Goal: Task Accomplishment & Management: Use online tool/utility

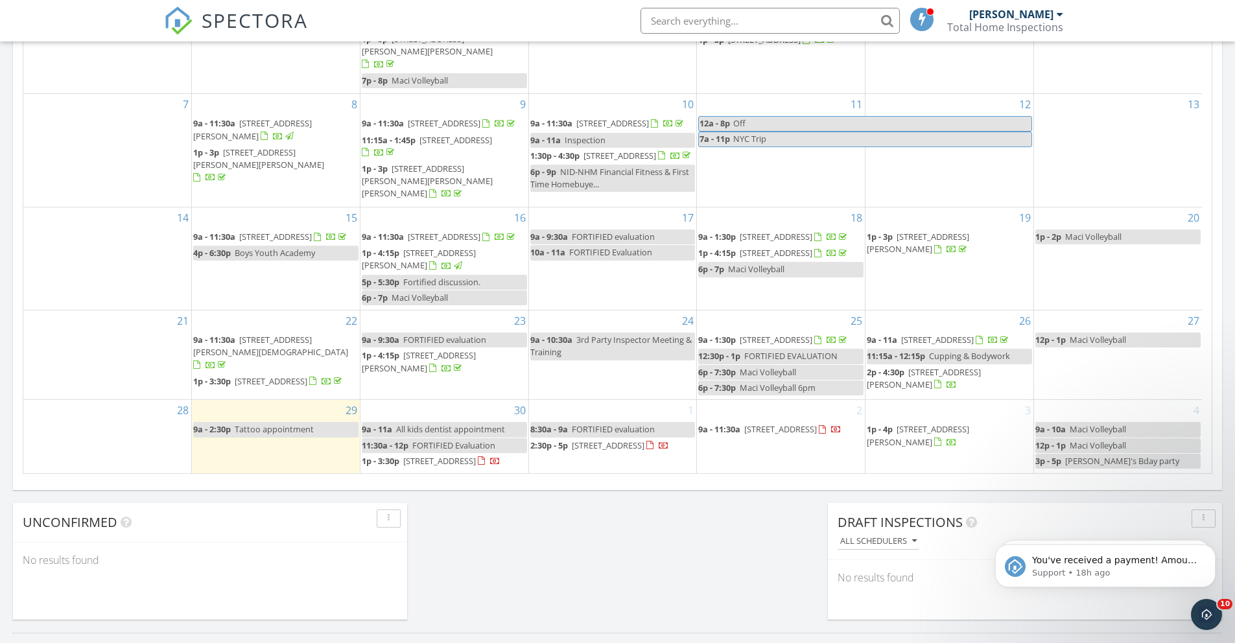
scroll to position [23, 0]
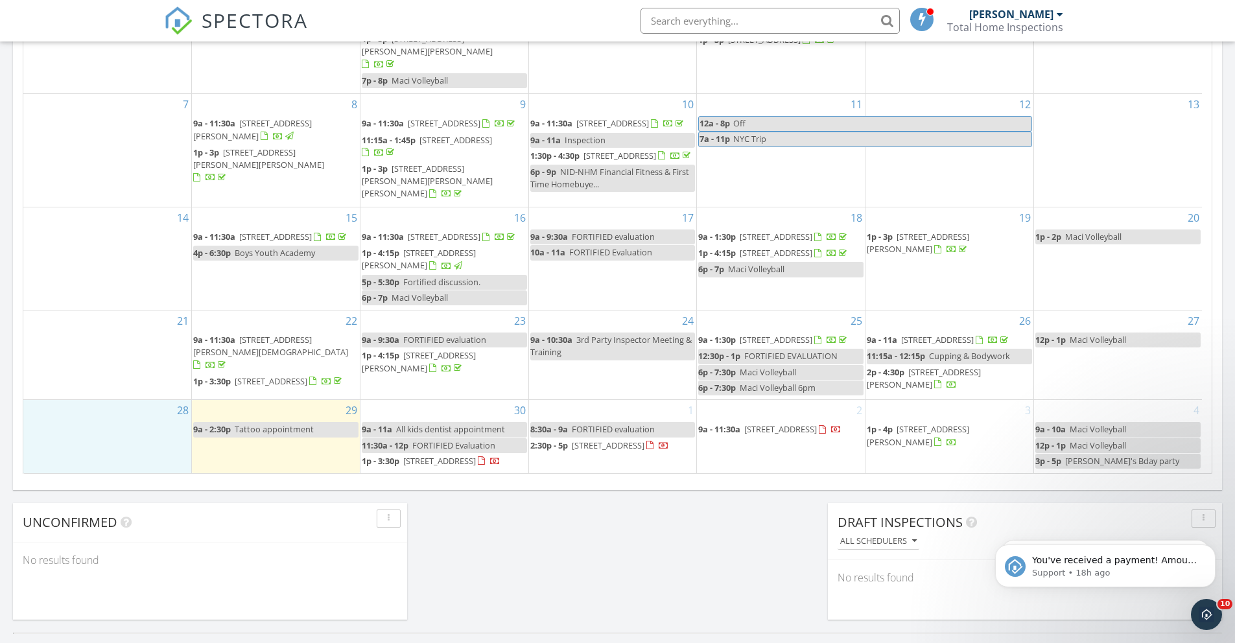
click at [87, 427] on div "28" at bounding box center [107, 436] width 168 height 73
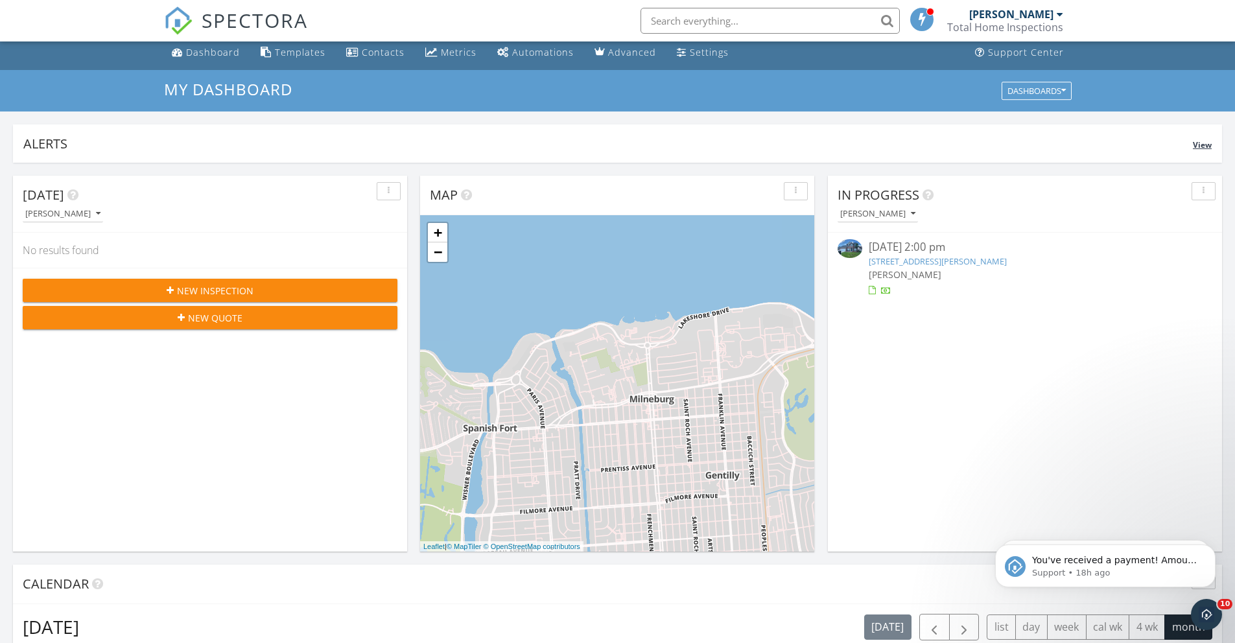
scroll to position [0, 0]
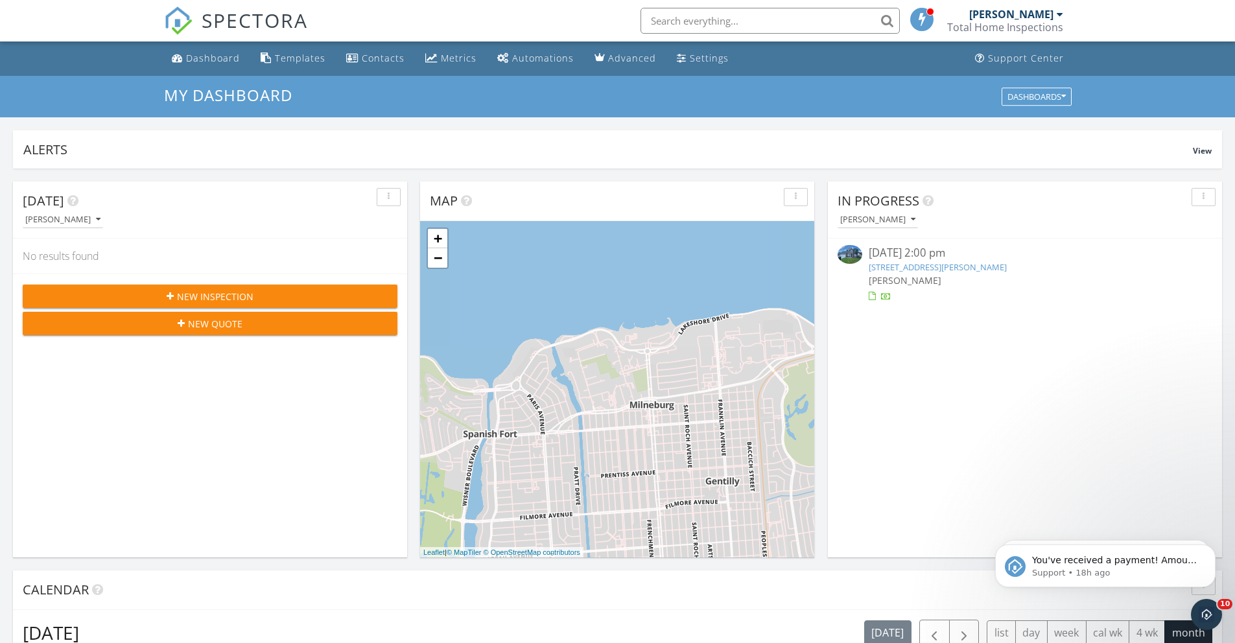
click at [706, 18] on input "text" at bounding box center [770, 21] width 259 height 26
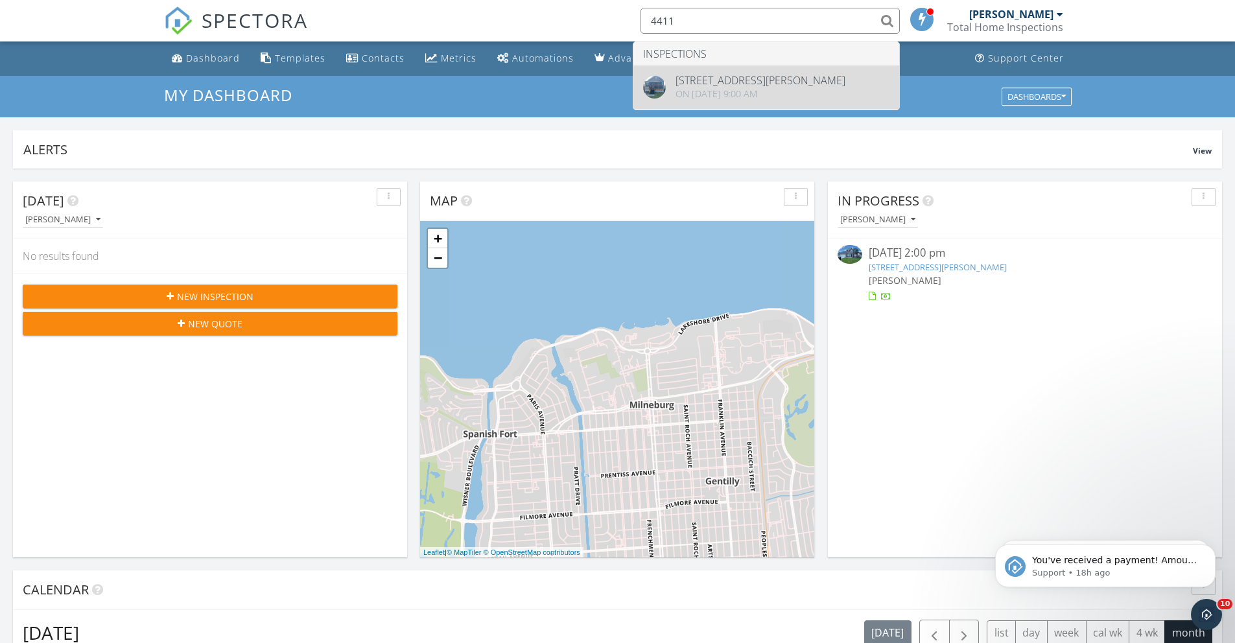
type input "4411"
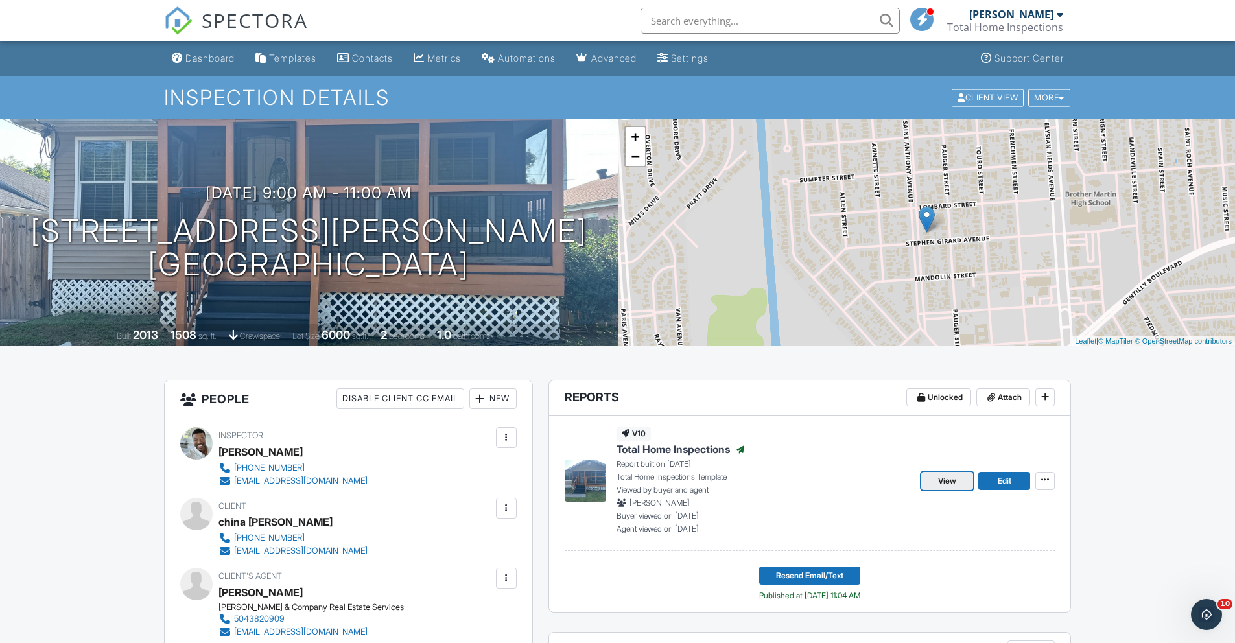
click at [960, 478] on link "View" at bounding box center [947, 481] width 52 height 18
click at [715, 18] on input "text" at bounding box center [773, 21] width 259 height 26
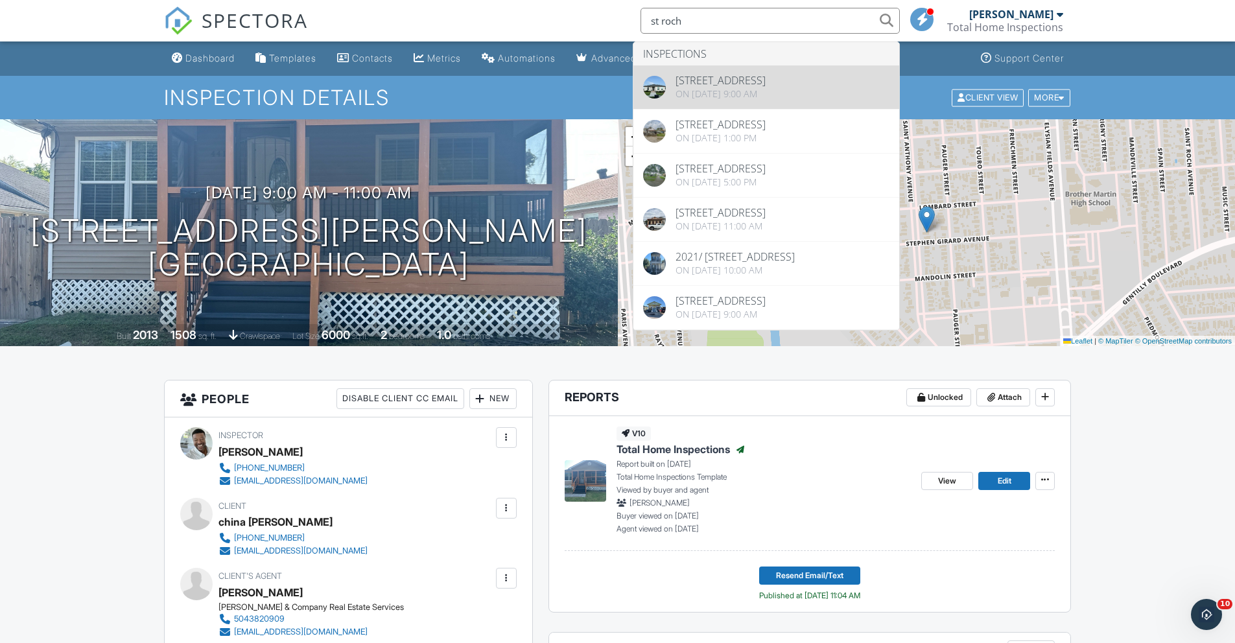
type input "st roch"
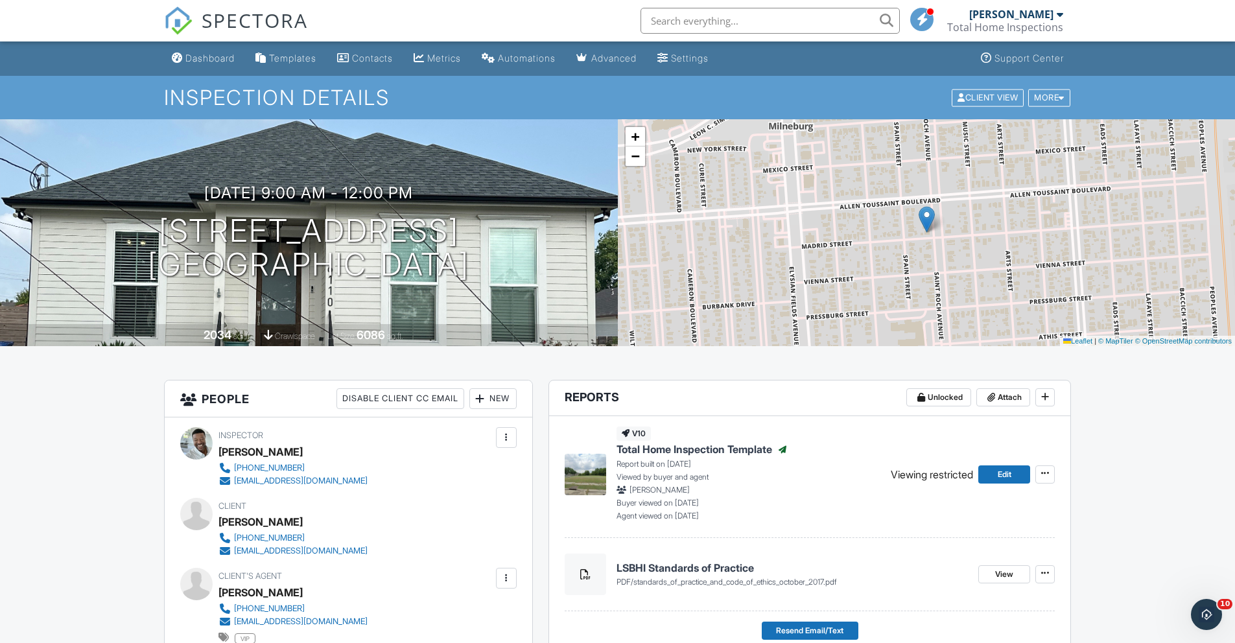
click at [698, 18] on input "text" at bounding box center [770, 21] width 259 height 26
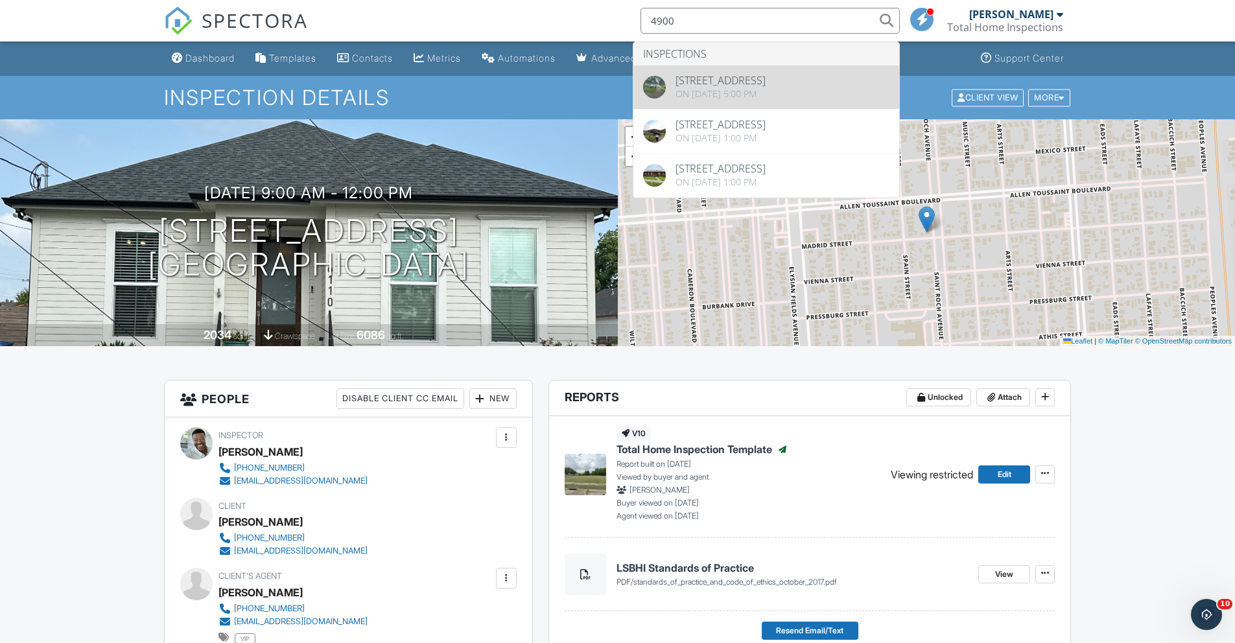
type input "4900"
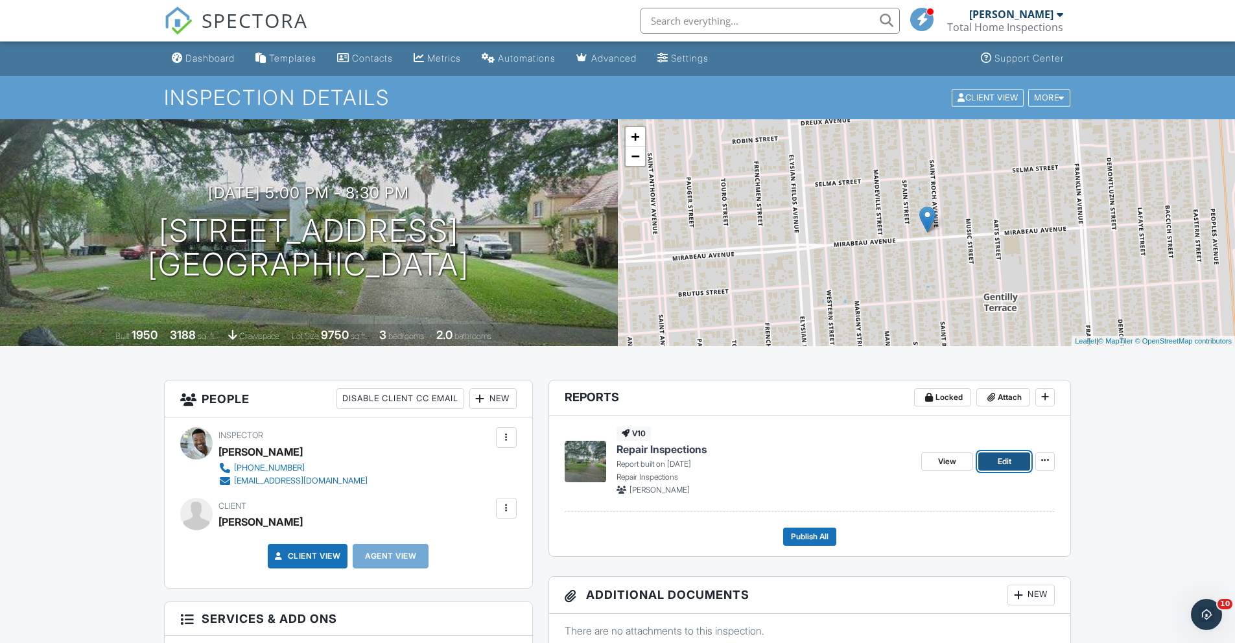
click at [1015, 462] on link "Edit" at bounding box center [1004, 462] width 52 height 18
